Goal: Task Accomplishment & Management: Manage account settings

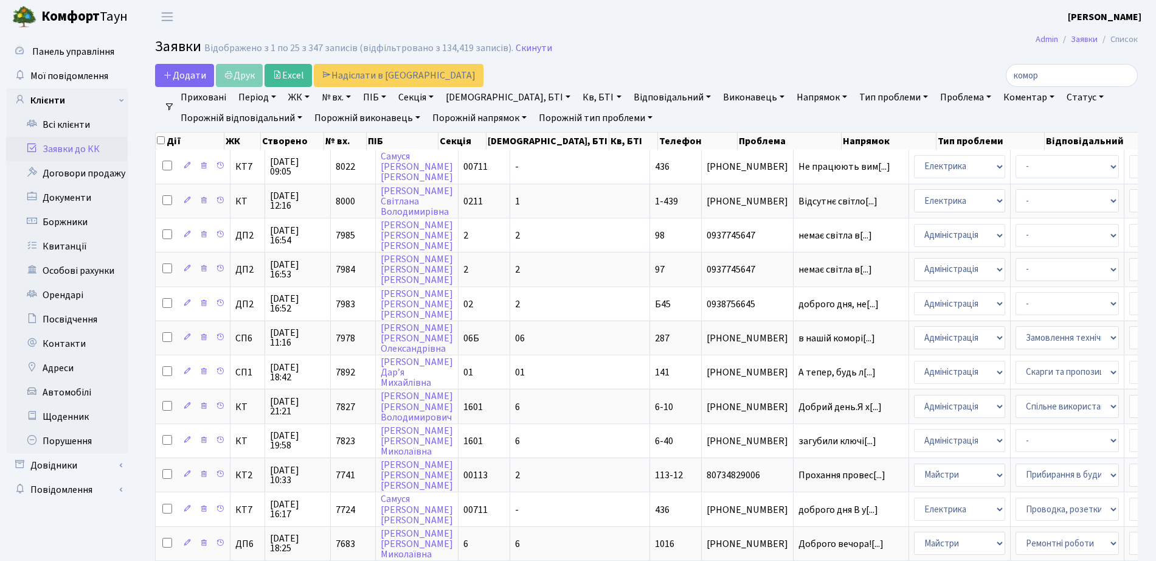
select select "25"
click at [17, 135] on link "Всі клієнти" at bounding box center [67, 124] width 122 height 24
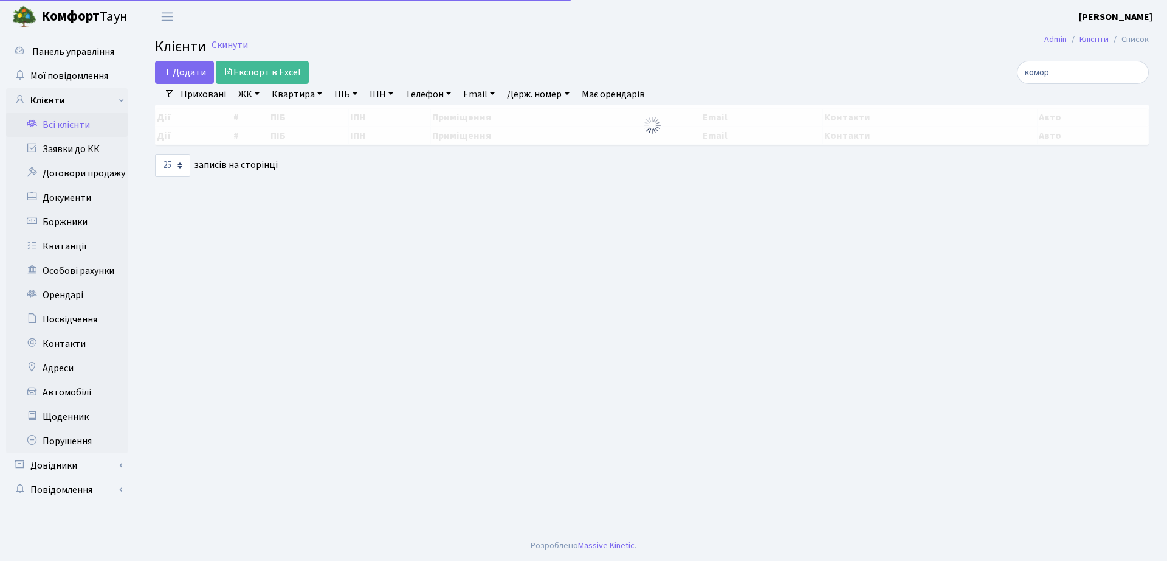
select select "25"
drag, startPoint x: 1068, startPoint y: 80, endPoint x: 938, endPoint y: 89, distance: 129.8
click at [938, 89] on div "Додати Експорт в Excel комор Фільтри Приховані ЖК ТХ, вул. Ділова, 1/2 КТ, вул.…" at bounding box center [652, 119] width 1012 height 116
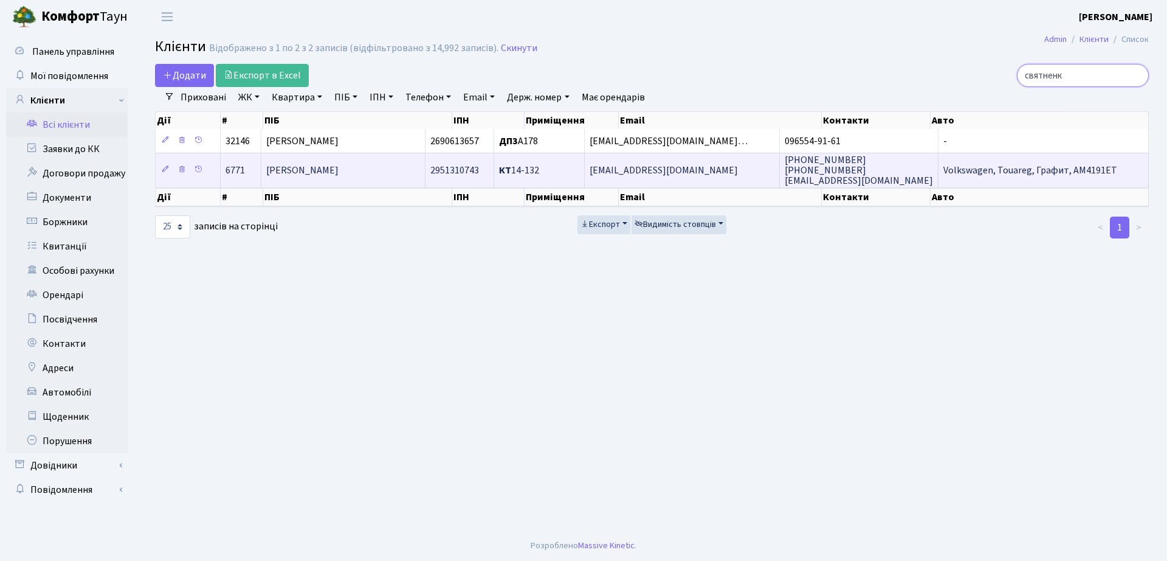
type input "святненк"
click at [479, 166] on span "2951310743" at bounding box center [454, 170] width 49 height 13
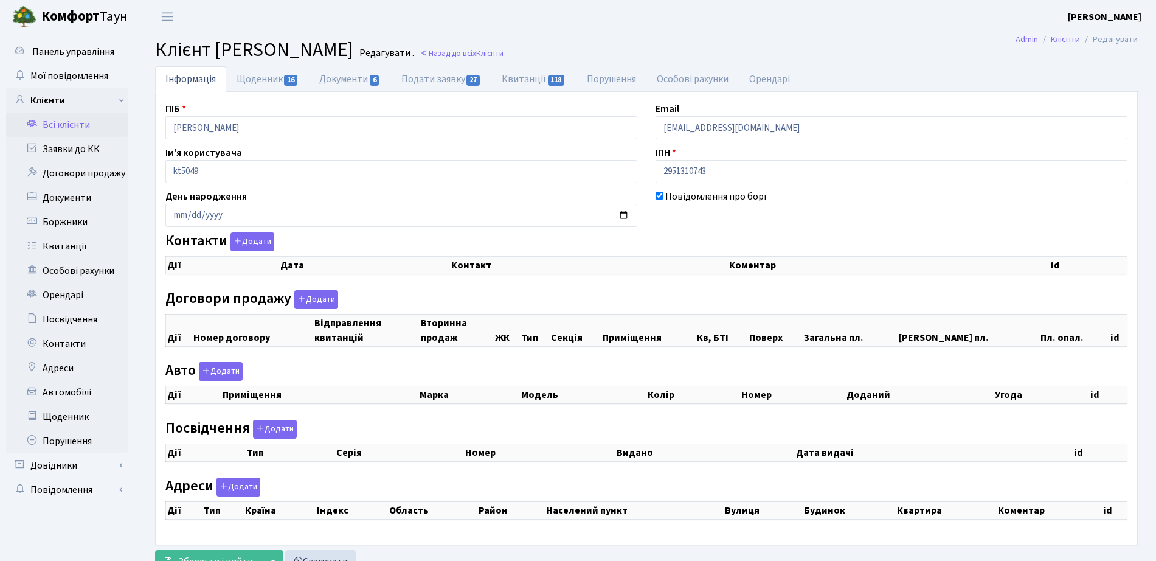
select select "25"
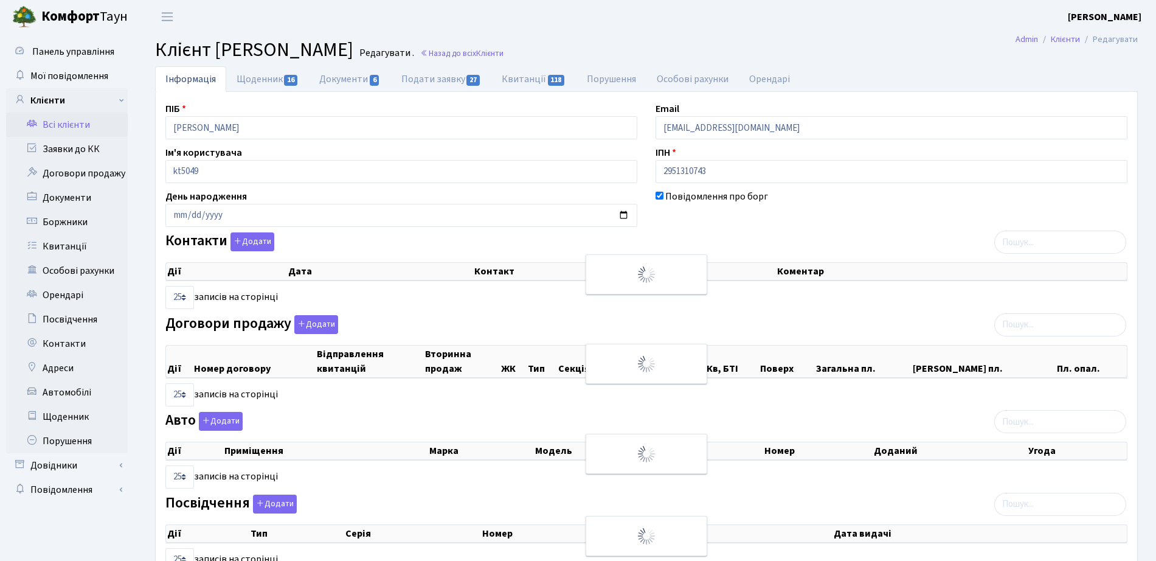
checkbox input "true"
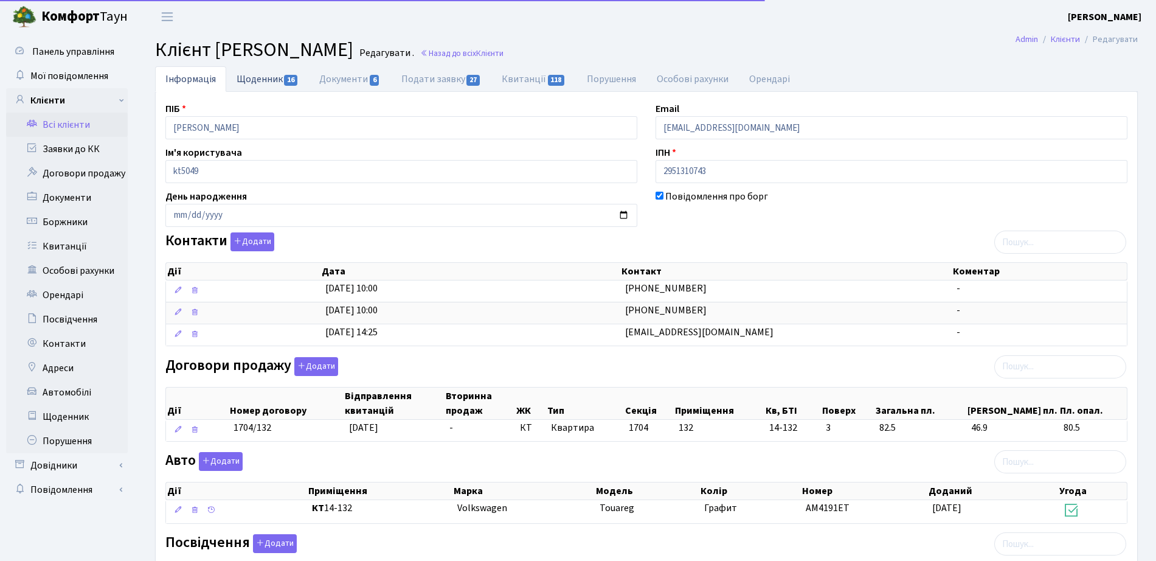
click at [277, 88] on link "Щоденник 16" at bounding box center [267, 78] width 83 height 25
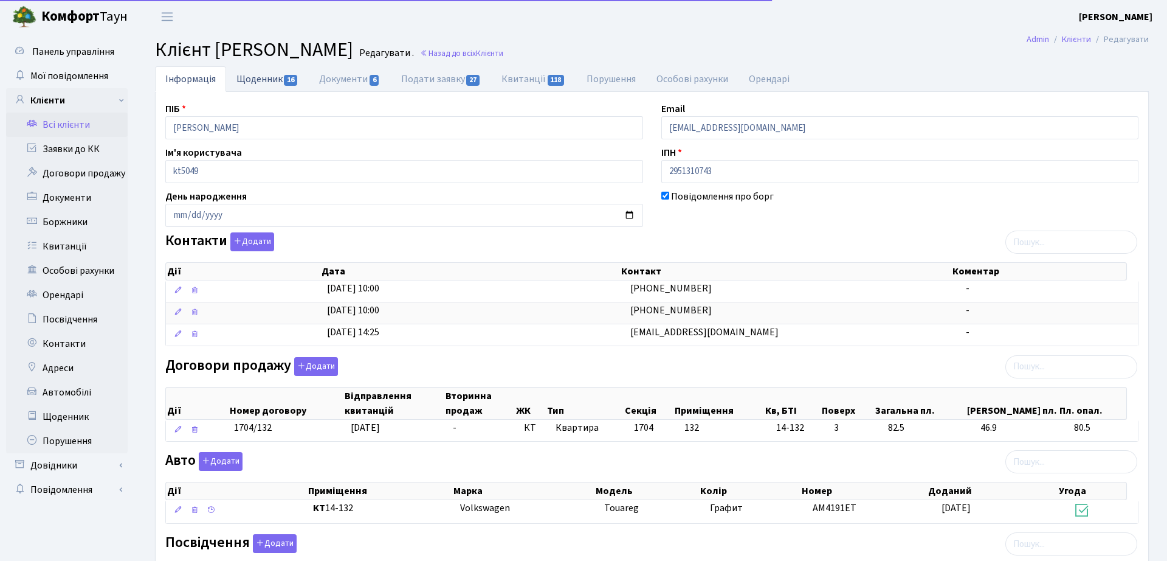
select select "25"
